Goal: Transaction & Acquisition: Purchase product/service

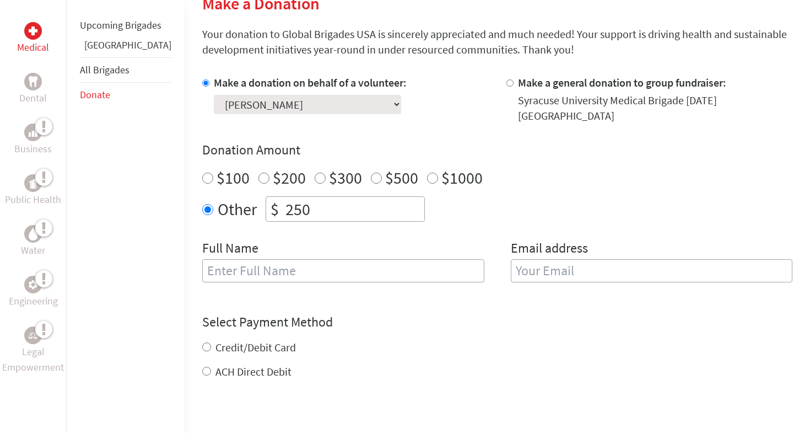
scroll to position [301, 0]
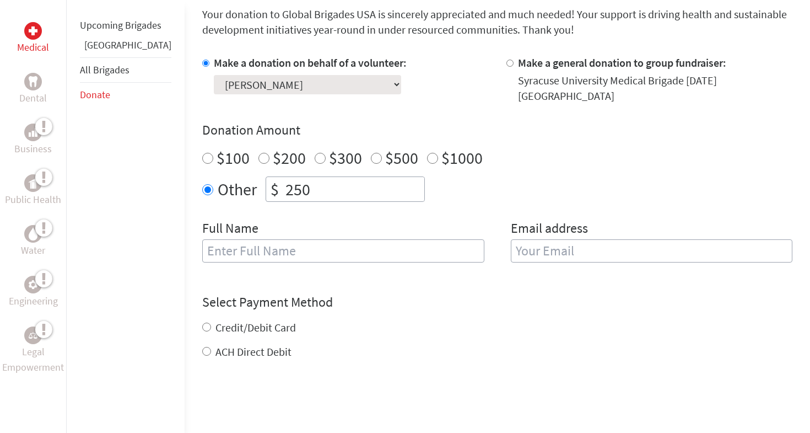
type input "F"
type input "G"
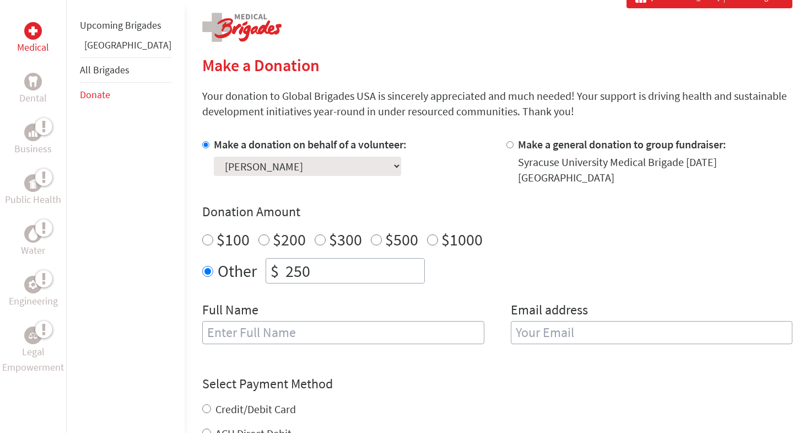
scroll to position [222, 0]
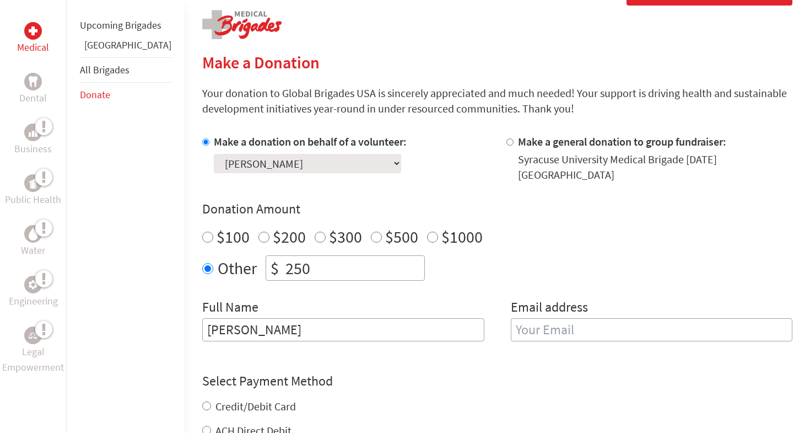
type input "[PERSON_NAME]"
type input "galilearrosas"
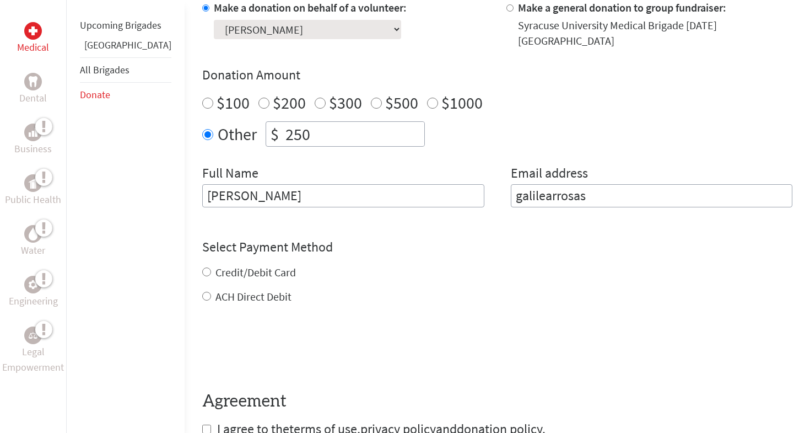
scroll to position [360, 0]
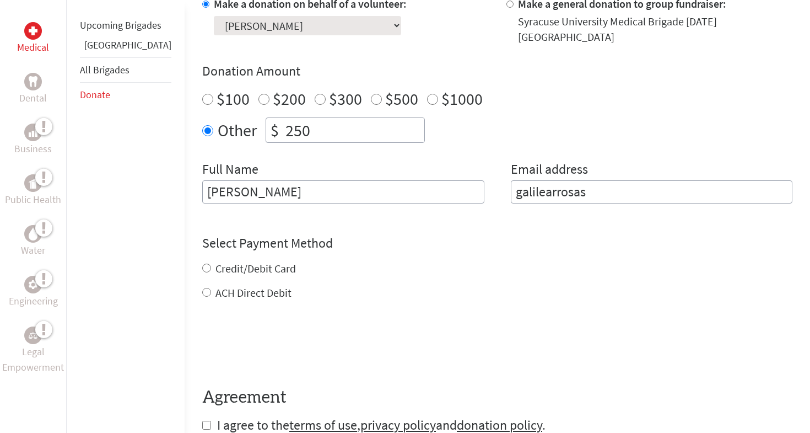
drag, startPoint x: 633, startPoint y: 191, endPoint x: 530, endPoint y: 187, distance: 103.1
click at [530, 187] on input "galilearrosas" at bounding box center [652, 191] width 282 height 23
drag, startPoint x: 575, startPoint y: 177, endPoint x: 501, endPoint y: 178, distance: 73.3
click at [511, 180] on input "galilearrosas" at bounding box center [652, 191] width 282 height 23
type input "[EMAIL_ADDRESS][DOMAIN_NAME]"
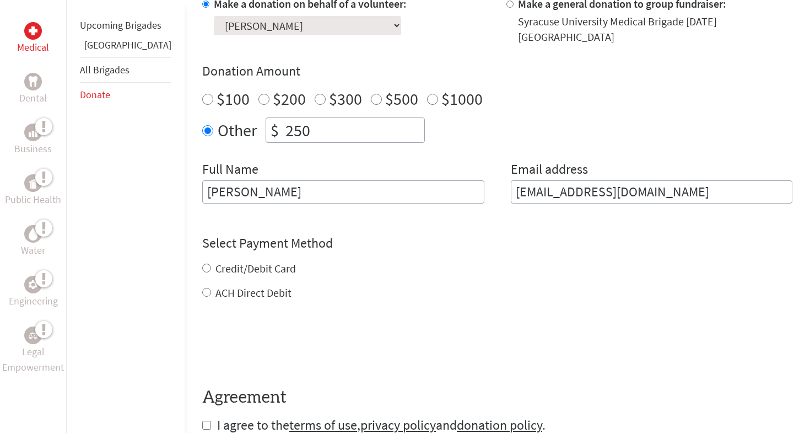
click at [223, 261] on div "Credit/Debit Card ACH Direct Debit" at bounding box center [497, 281] width 590 height 40
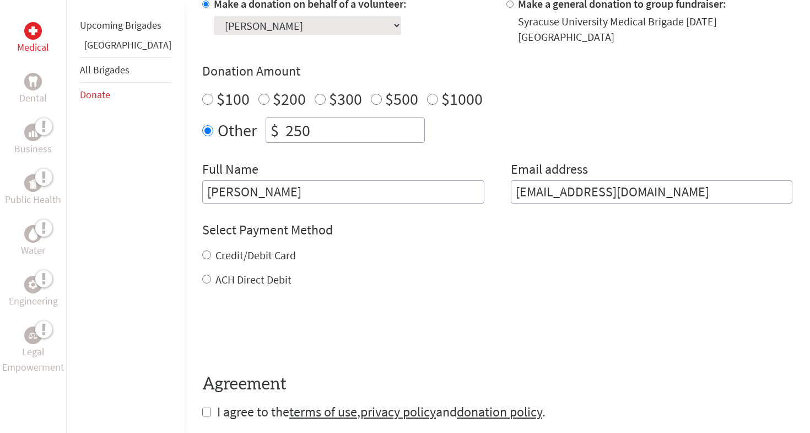
click at [202, 250] on input "Credit/Debit Card" at bounding box center [206, 254] width 9 height 9
radio input "true"
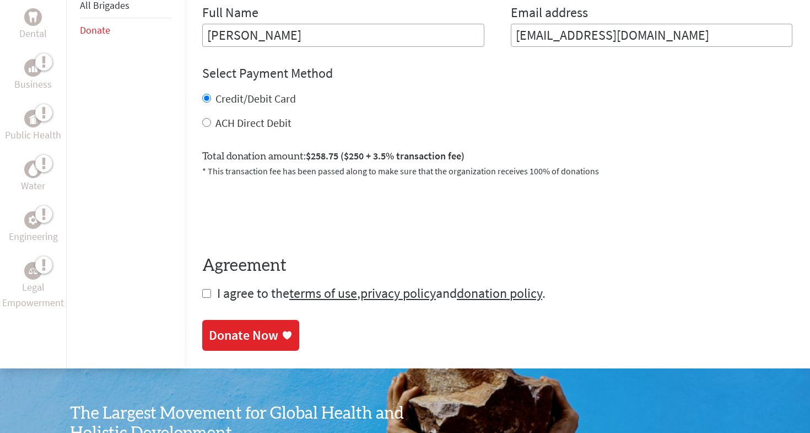
scroll to position [524, 0]
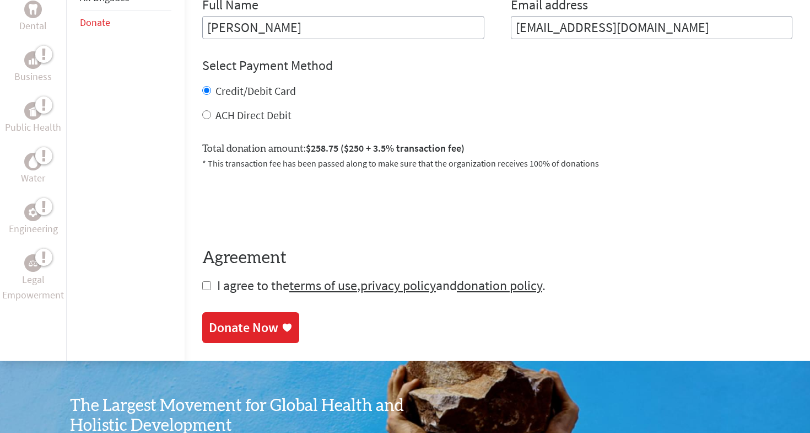
click at [202, 281] on input "checkbox" at bounding box center [206, 285] width 9 height 9
checkbox input "true"
click at [209, 320] on div "Donate Now" at bounding box center [243, 329] width 69 height 18
